Goal: Task Accomplishment & Management: Use online tool/utility

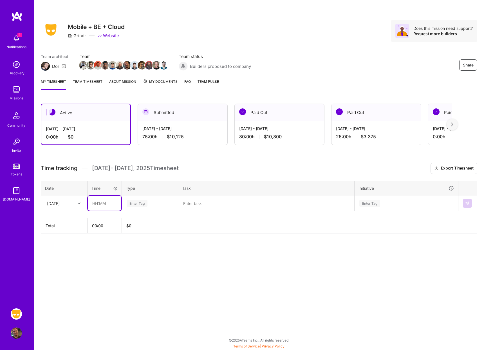
click at [98, 200] on input "text" at bounding box center [104, 203] width 33 height 15
type input "06:00"
click at [149, 204] on div "Enter Tag" at bounding box center [150, 203] width 48 height 7
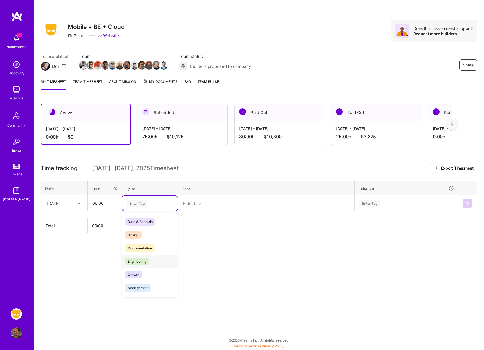
click at [156, 263] on div "Engineering" at bounding box center [149, 261] width 55 height 13
click at [371, 201] on div "Enter Tag" at bounding box center [369, 203] width 21 height 9
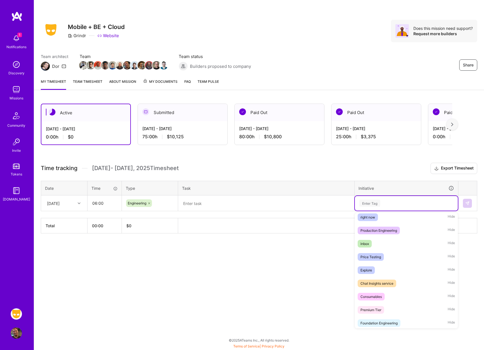
scroll to position [256, 0]
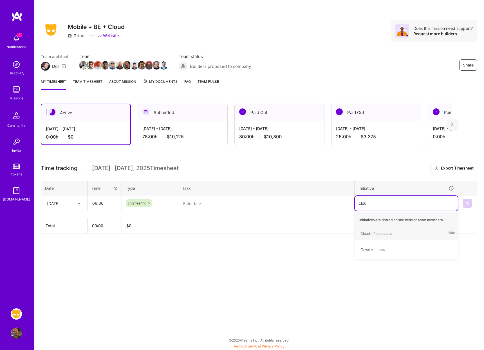
type input "cloud"
click at [396, 240] on div "Create cloud" at bounding box center [406, 249] width 103 height 19
click at [372, 203] on icon at bounding box center [372, 203] width 3 height 3
click at [372, 203] on div "Enter Tag" at bounding box center [369, 203] width 21 height 9
type input "Clou"
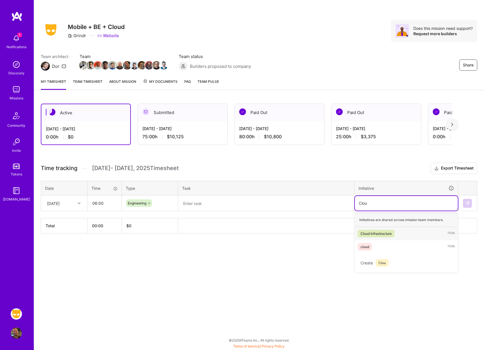
click at [370, 232] on div "Cloud Infrastructure" at bounding box center [376, 234] width 31 height 6
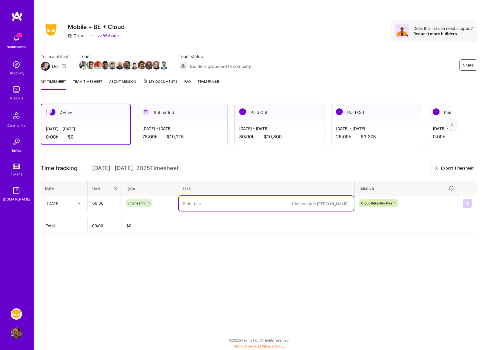
click at [283, 206] on textarea at bounding box center [266, 203] width 175 height 15
type textarea "Hazelcast upgrades"
click at [469, 204] on img at bounding box center [467, 203] width 5 height 5
